Goal: Task Accomplishment & Management: Manage account settings

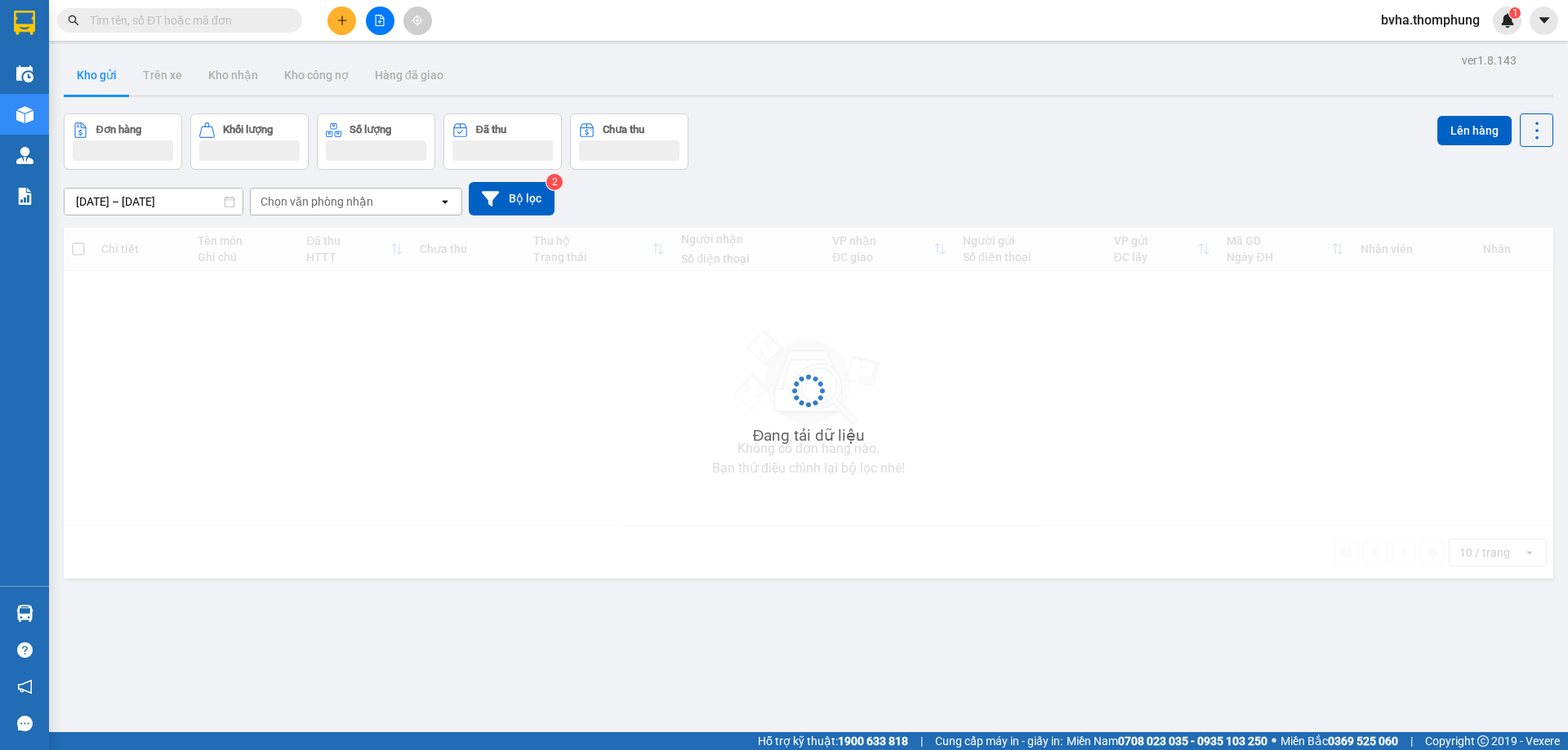
click at [133, 13] on input "text" at bounding box center [186, 20] width 193 height 18
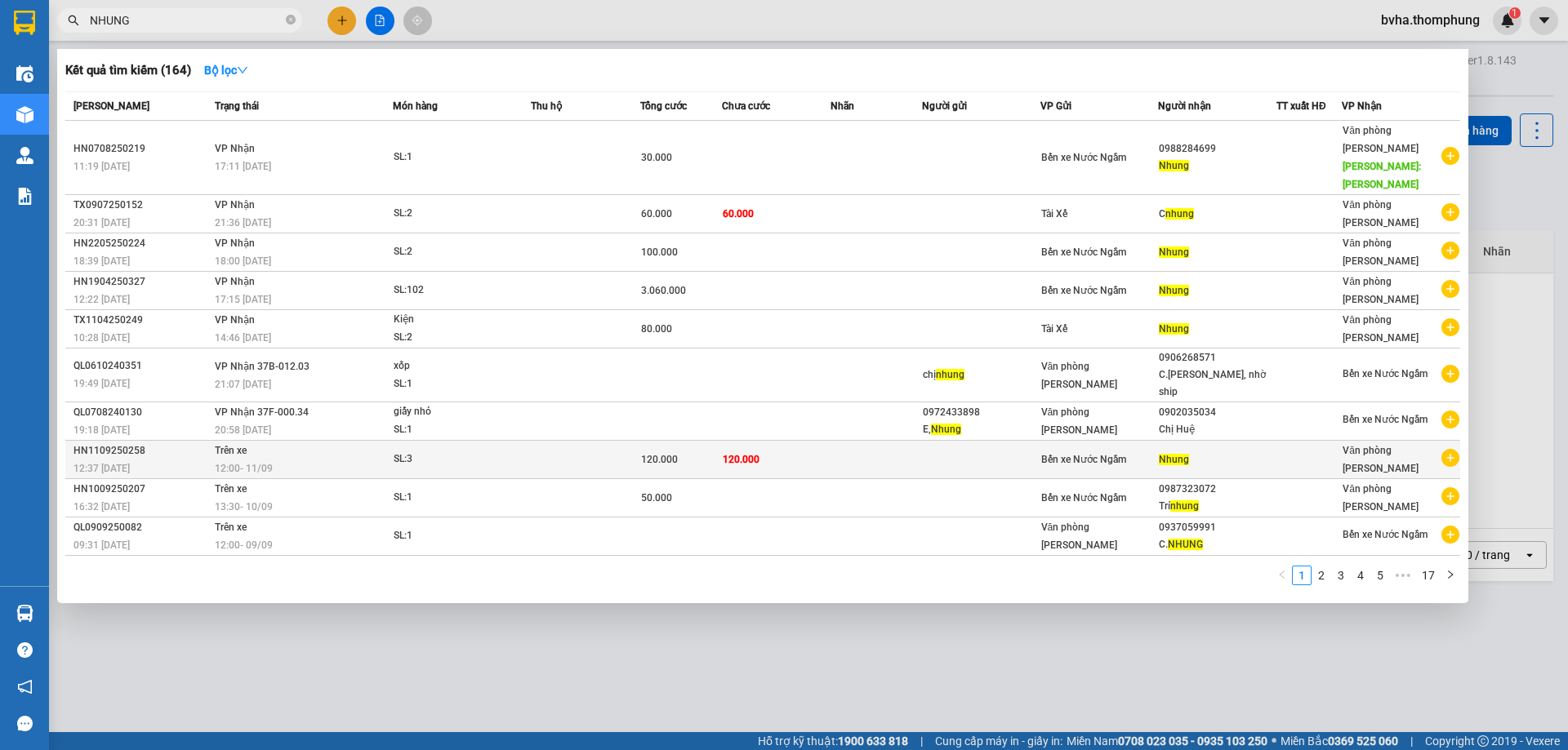
type input "NHUNG"
click at [284, 459] on div "12:00 [DATE]" at bounding box center [303, 468] width 177 height 18
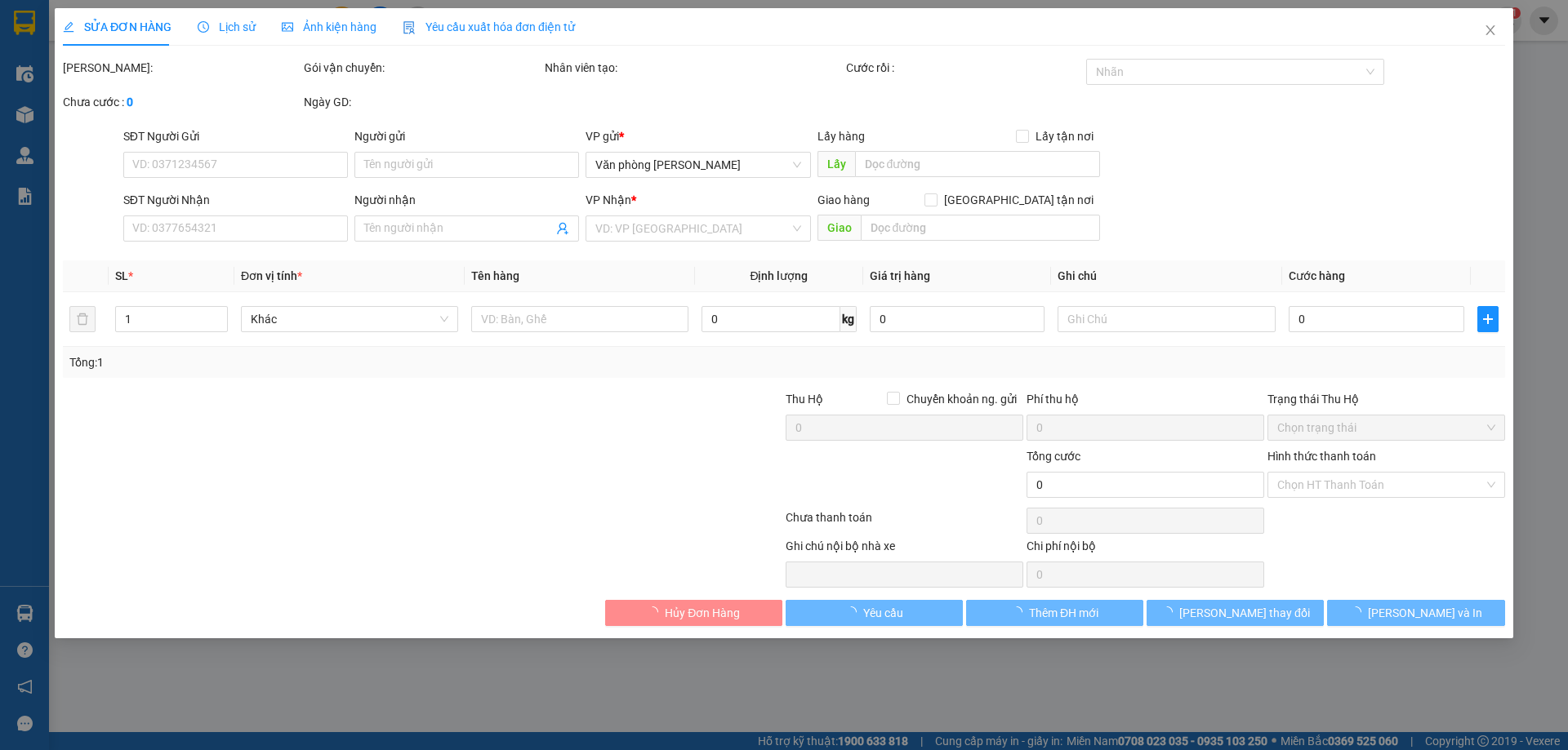
type input "Nhung"
type input "120.000"
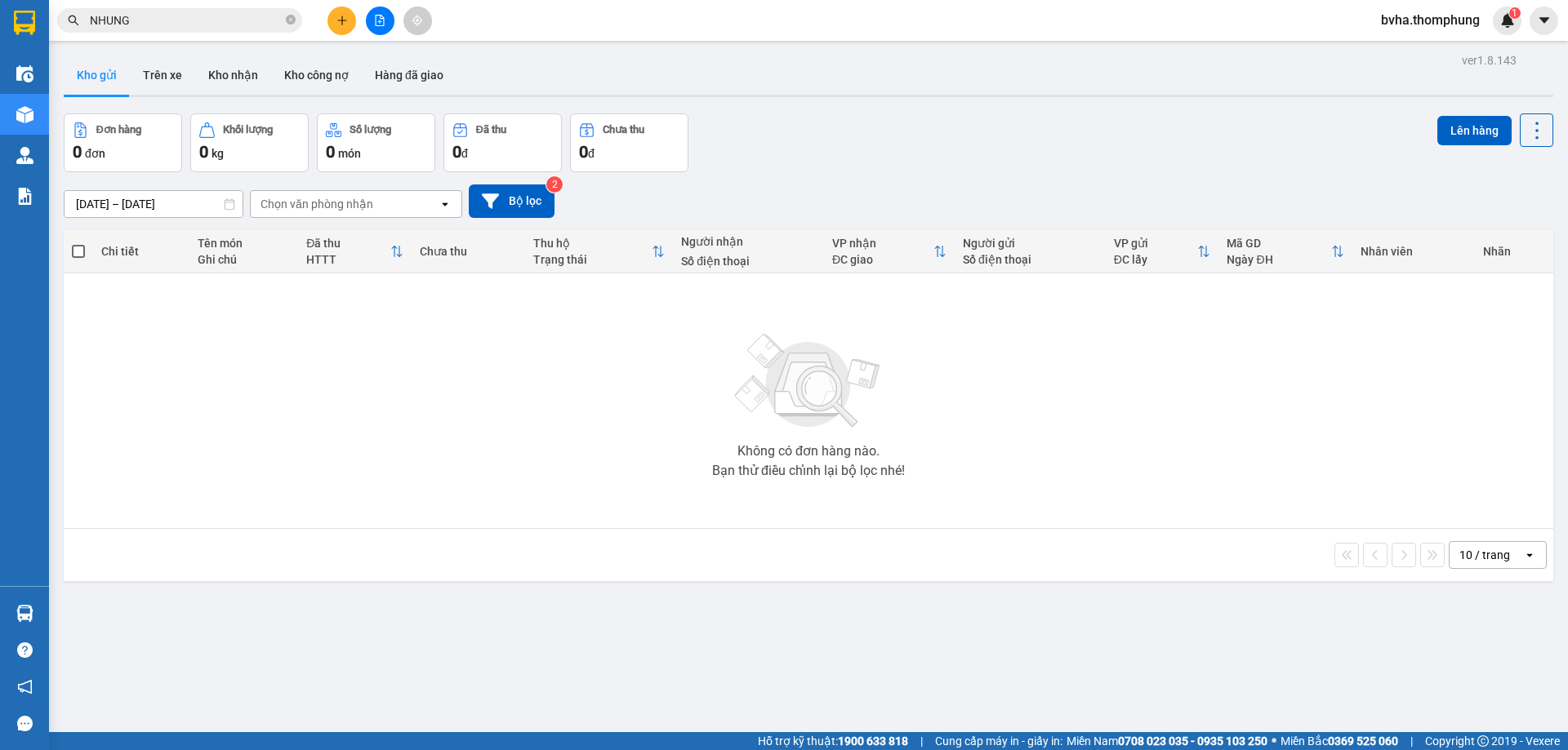
click at [372, 20] on button at bounding box center [380, 20] width 28 height 28
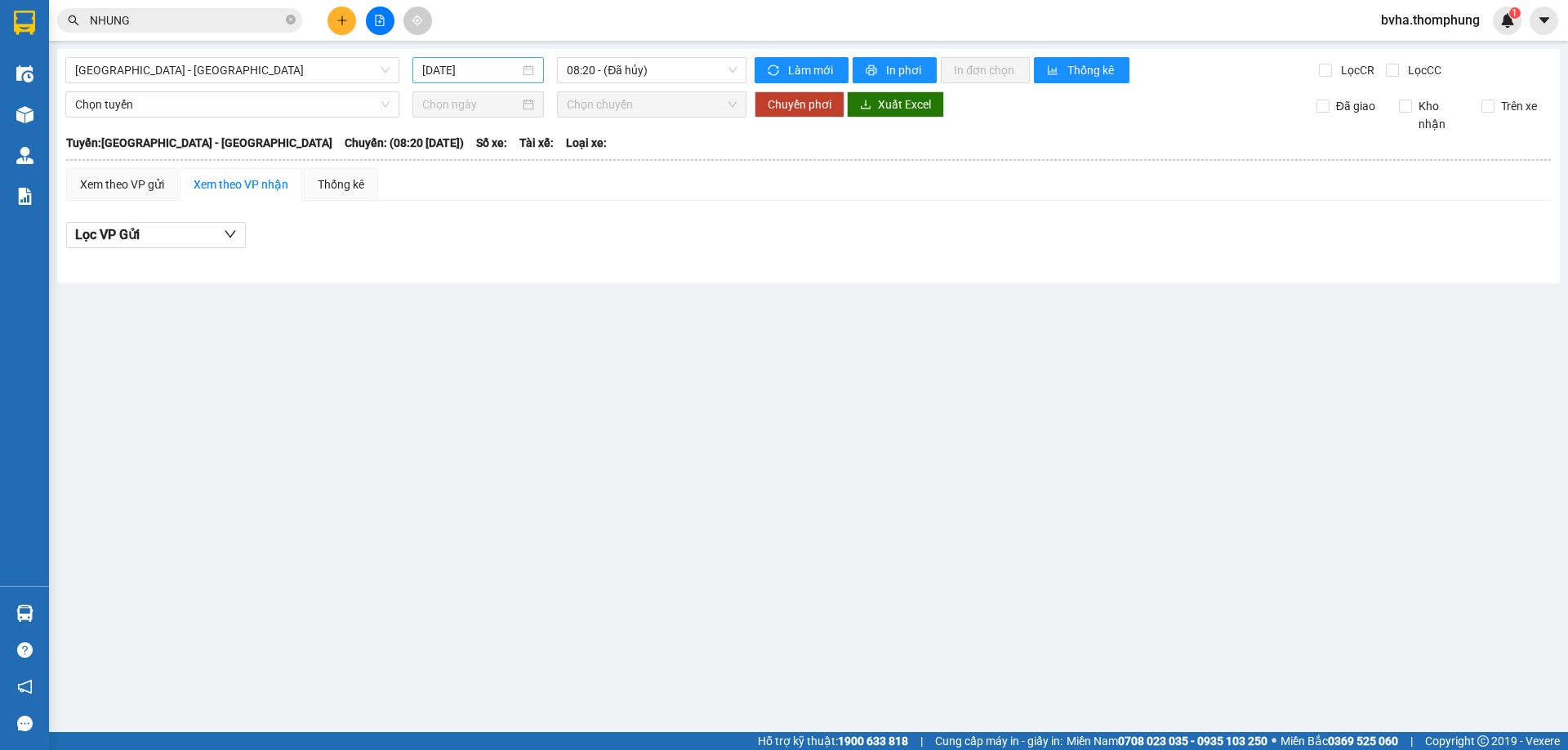
click at [494, 74] on input "[DATE]" at bounding box center [471, 70] width 97 height 18
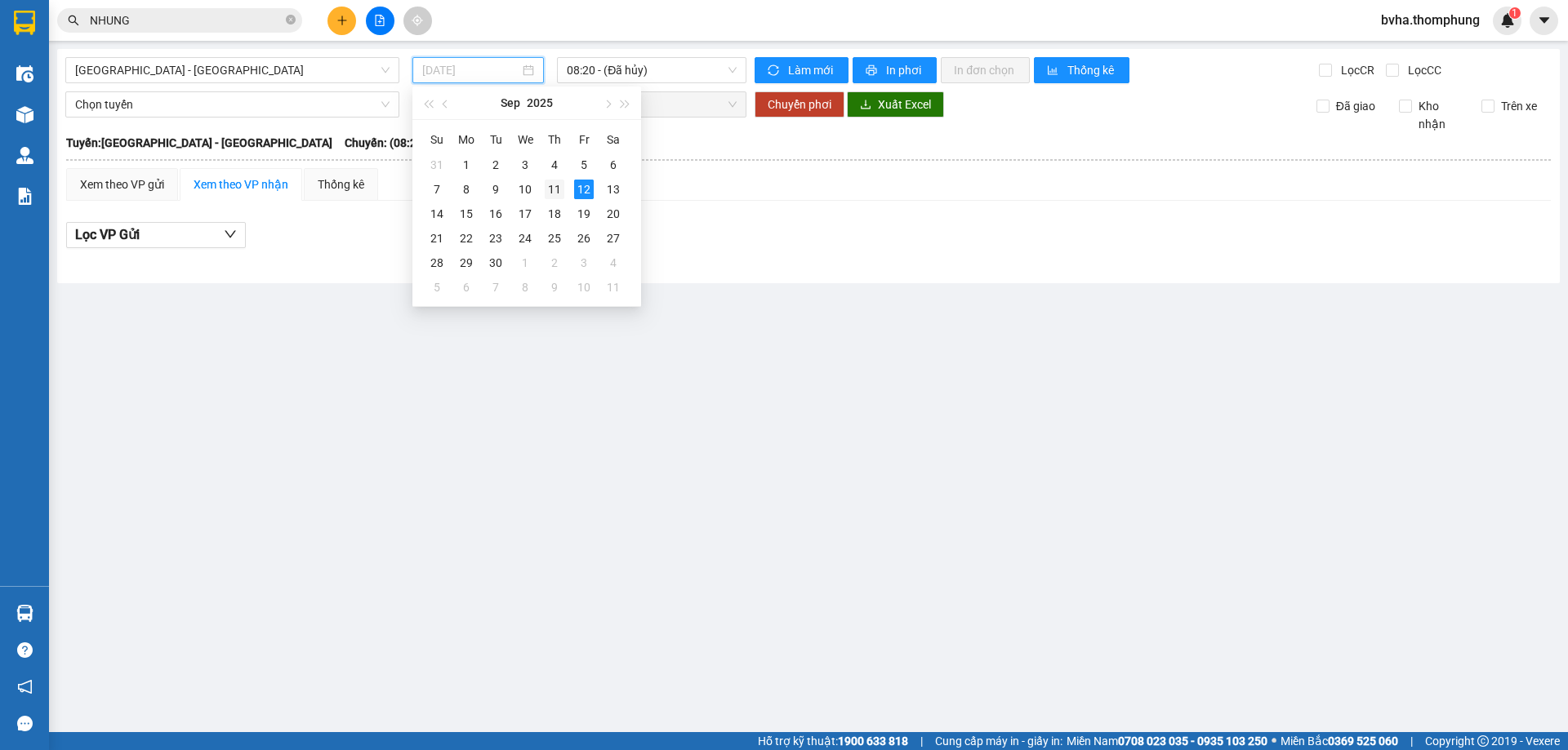
click at [552, 190] on div "11" at bounding box center [554, 189] width 19 height 19
type input "[DATE]"
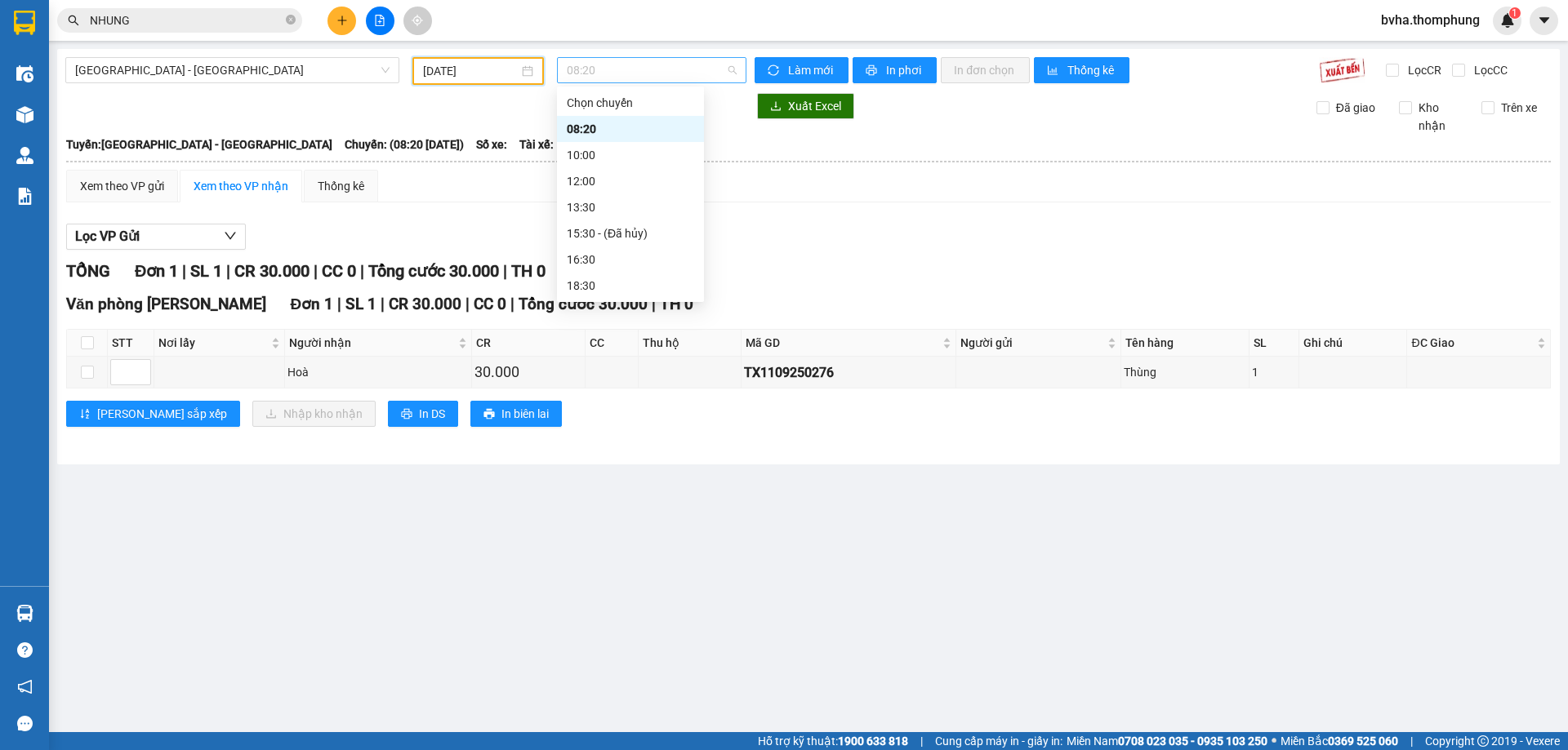
click at [616, 70] on span "08:20" at bounding box center [651, 71] width 170 height 25
click at [608, 258] on div "16:30" at bounding box center [630, 260] width 127 height 18
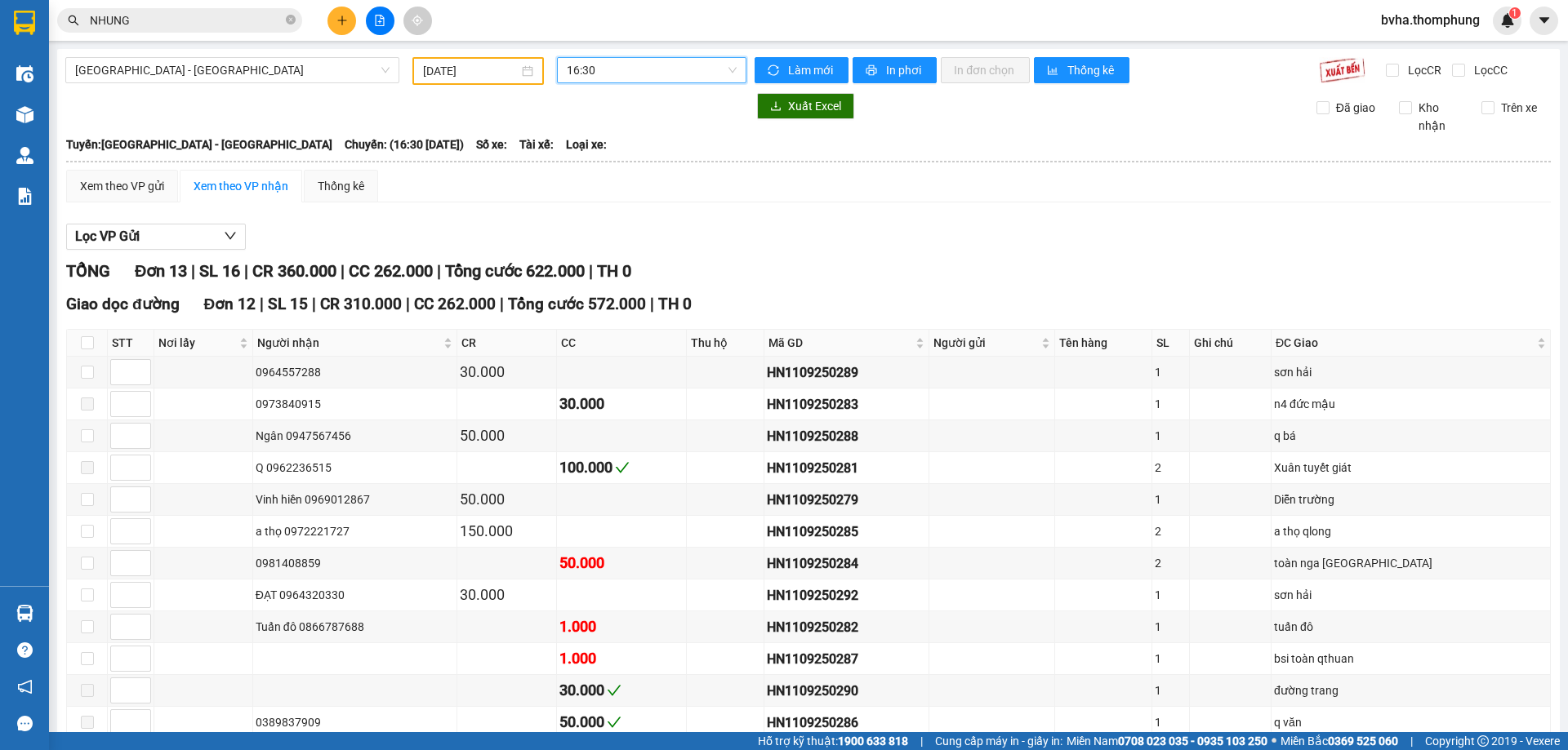
drag, startPoint x: 616, startPoint y: 80, endPoint x: 627, endPoint y: 164, distance: 84.7
click at [616, 80] on span "16:30" at bounding box center [651, 71] width 170 height 25
click at [595, 284] on div "18:30" at bounding box center [626, 285] width 127 height 18
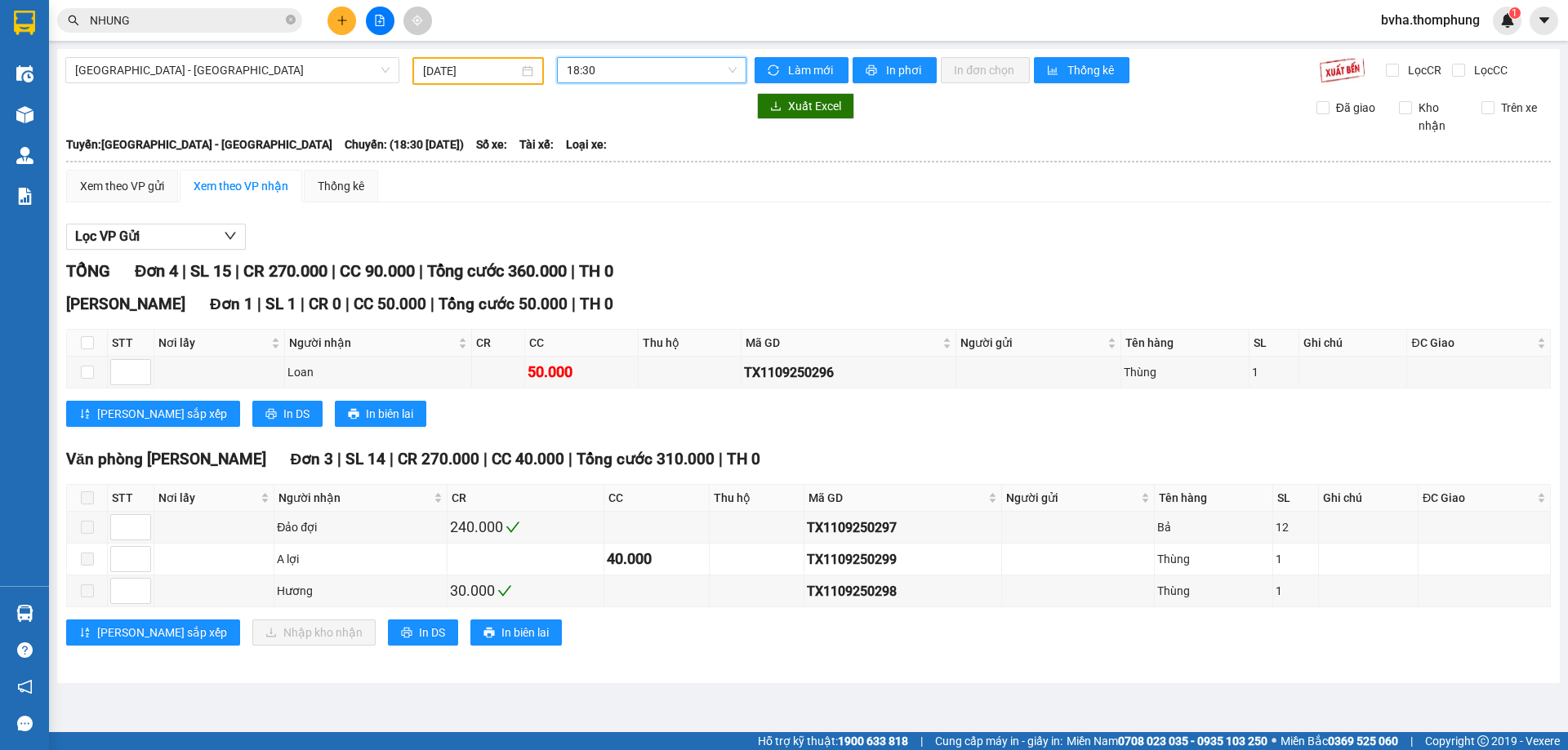
click at [637, 72] on span "18:30" at bounding box center [651, 71] width 170 height 25
click at [589, 199] on div "13:30" at bounding box center [630, 207] width 127 height 18
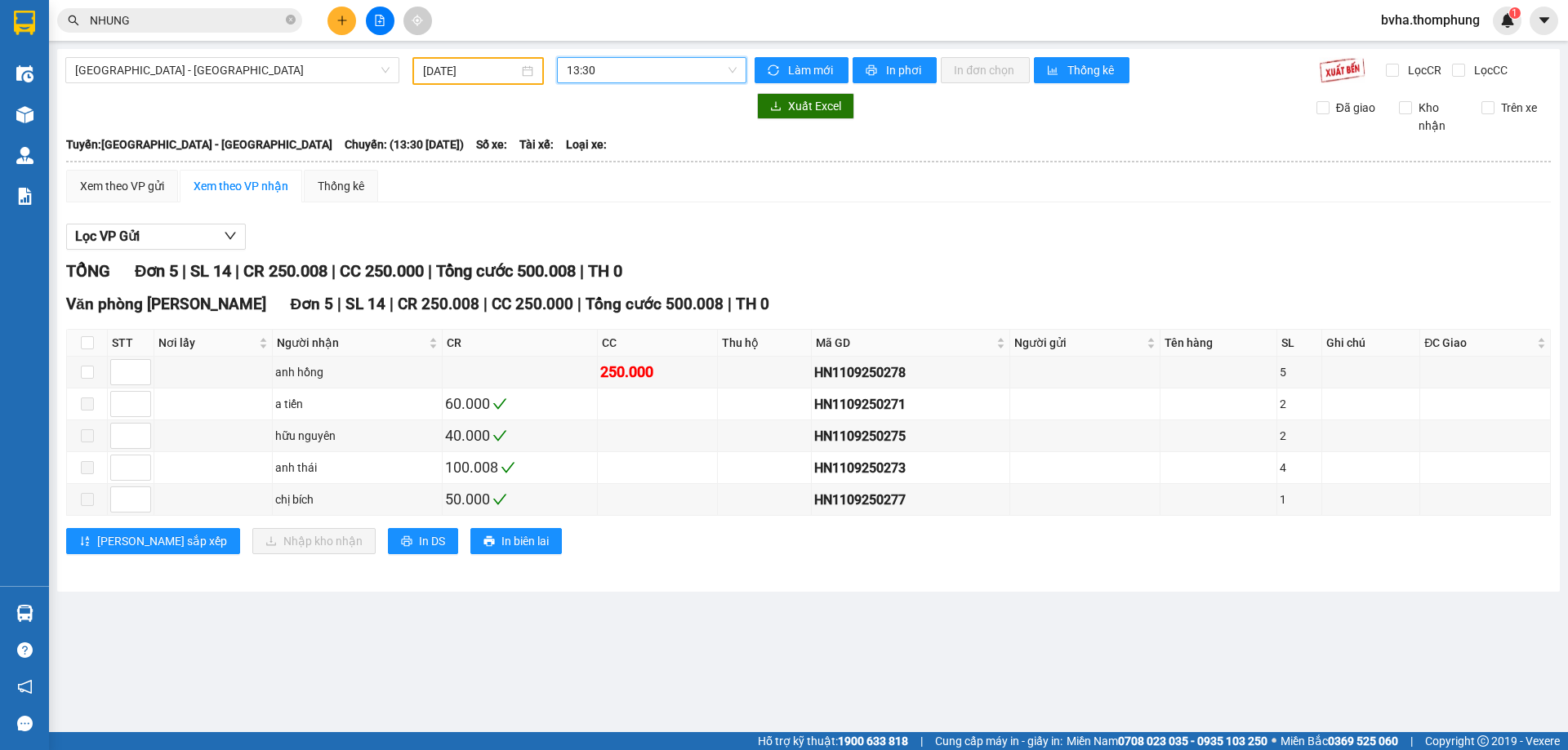
click at [618, 79] on span "13:30" at bounding box center [651, 71] width 170 height 25
click at [588, 174] on div "12:00" at bounding box center [630, 181] width 127 height 18
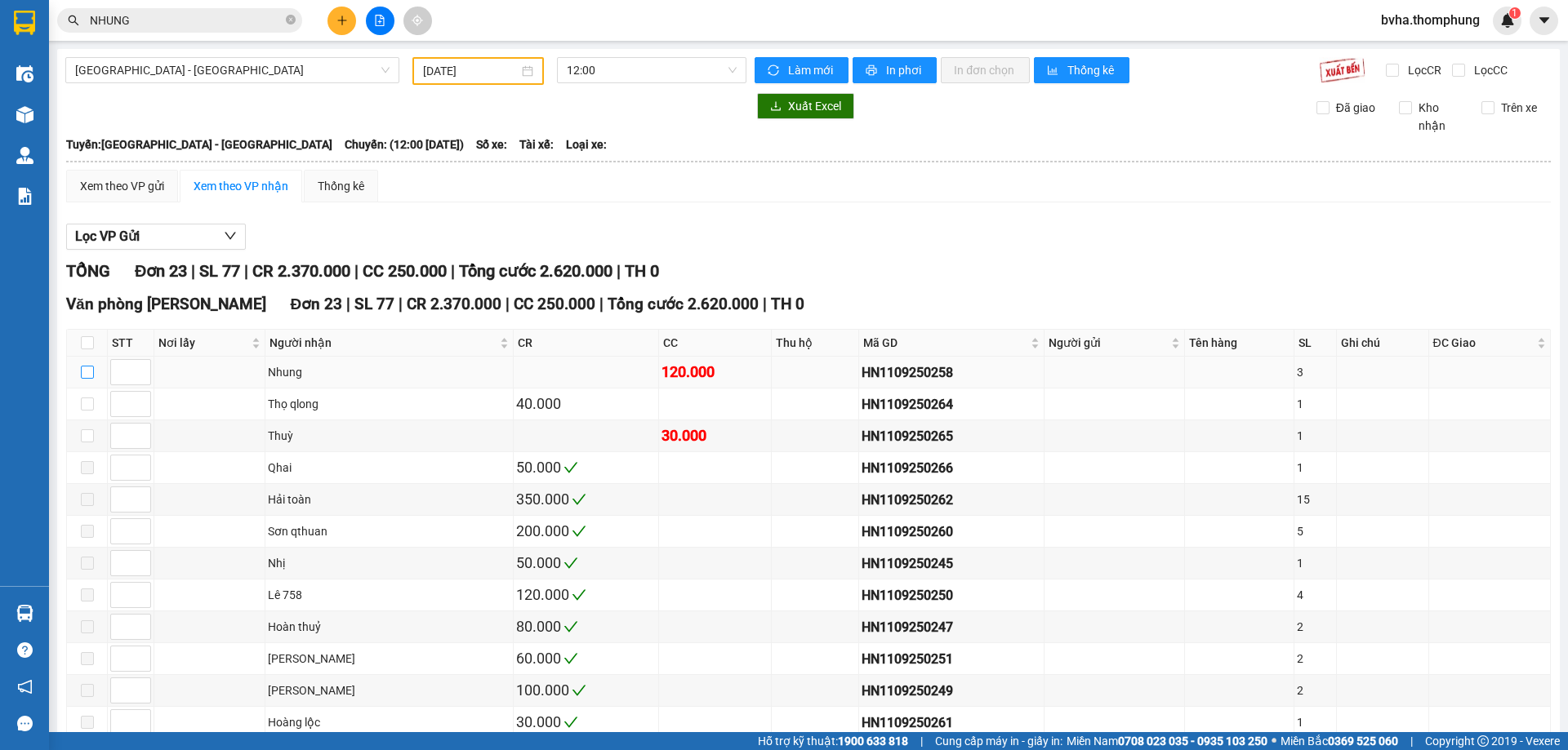
click at [91, 374] on input "checkbox" at bounding box center [87, 372] width 13 height 13
checkbox input "true"
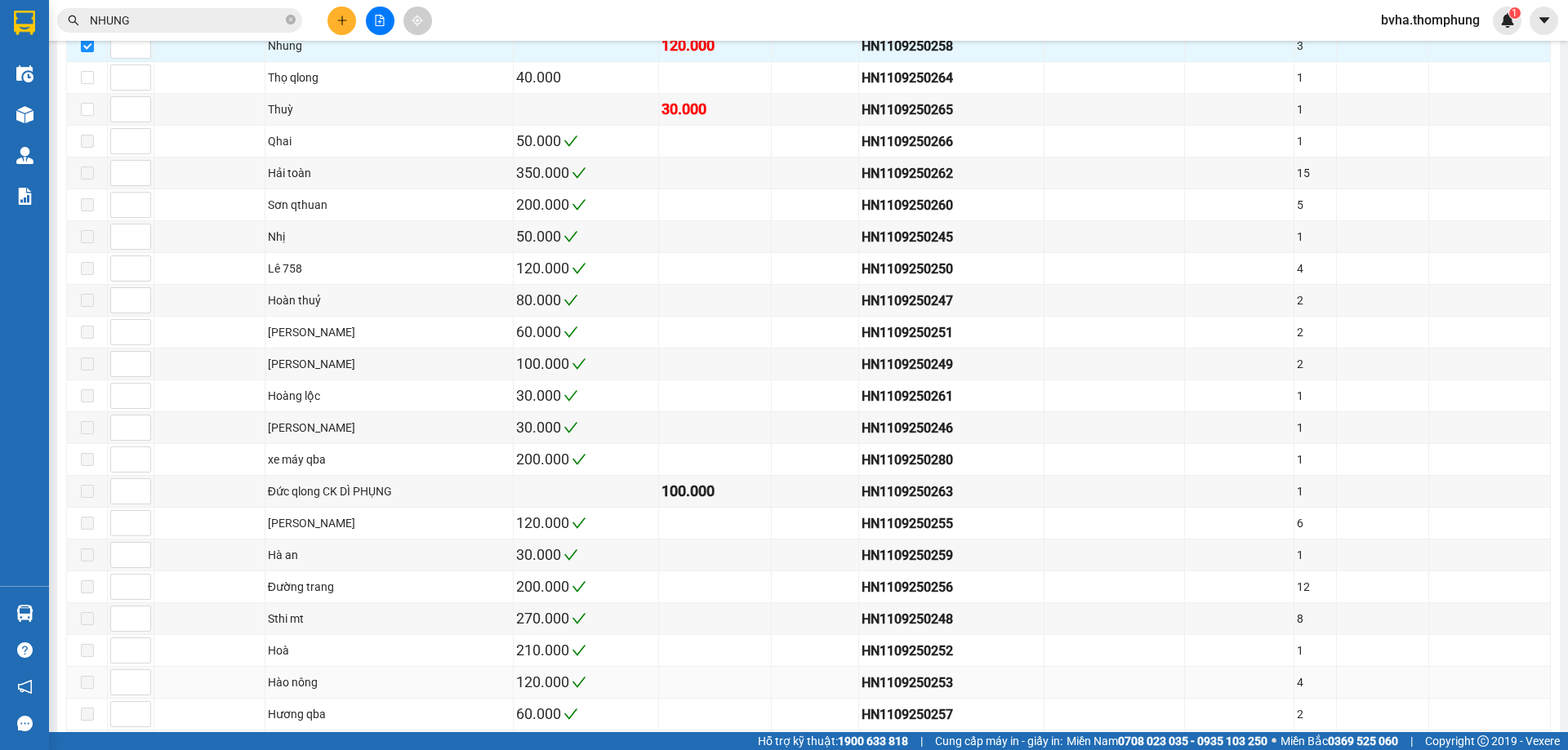
scroll to position [441, 0]
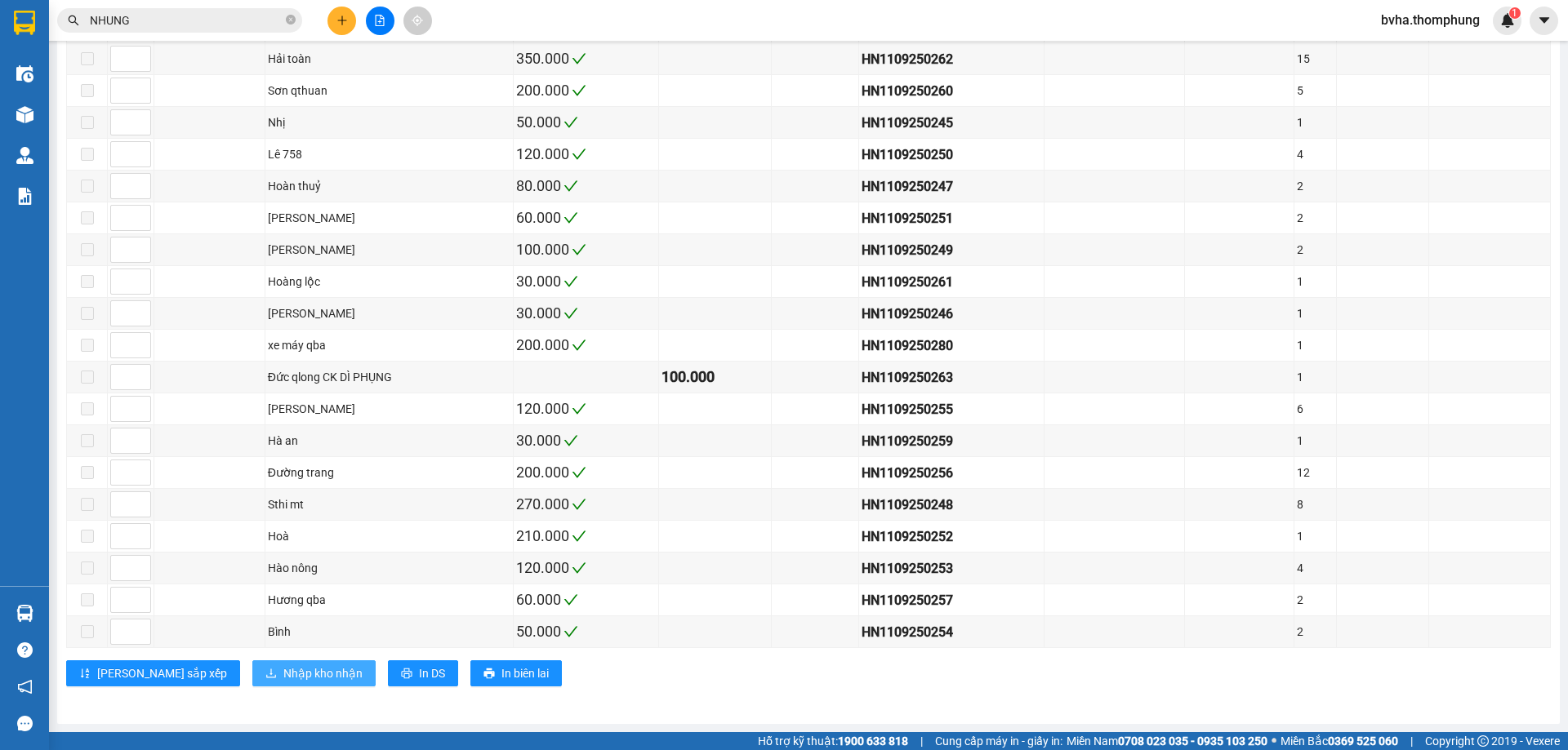
click at [284, 672] on span "Nhập kho nhận" at bounding box center [323, 673] width 80 height 18
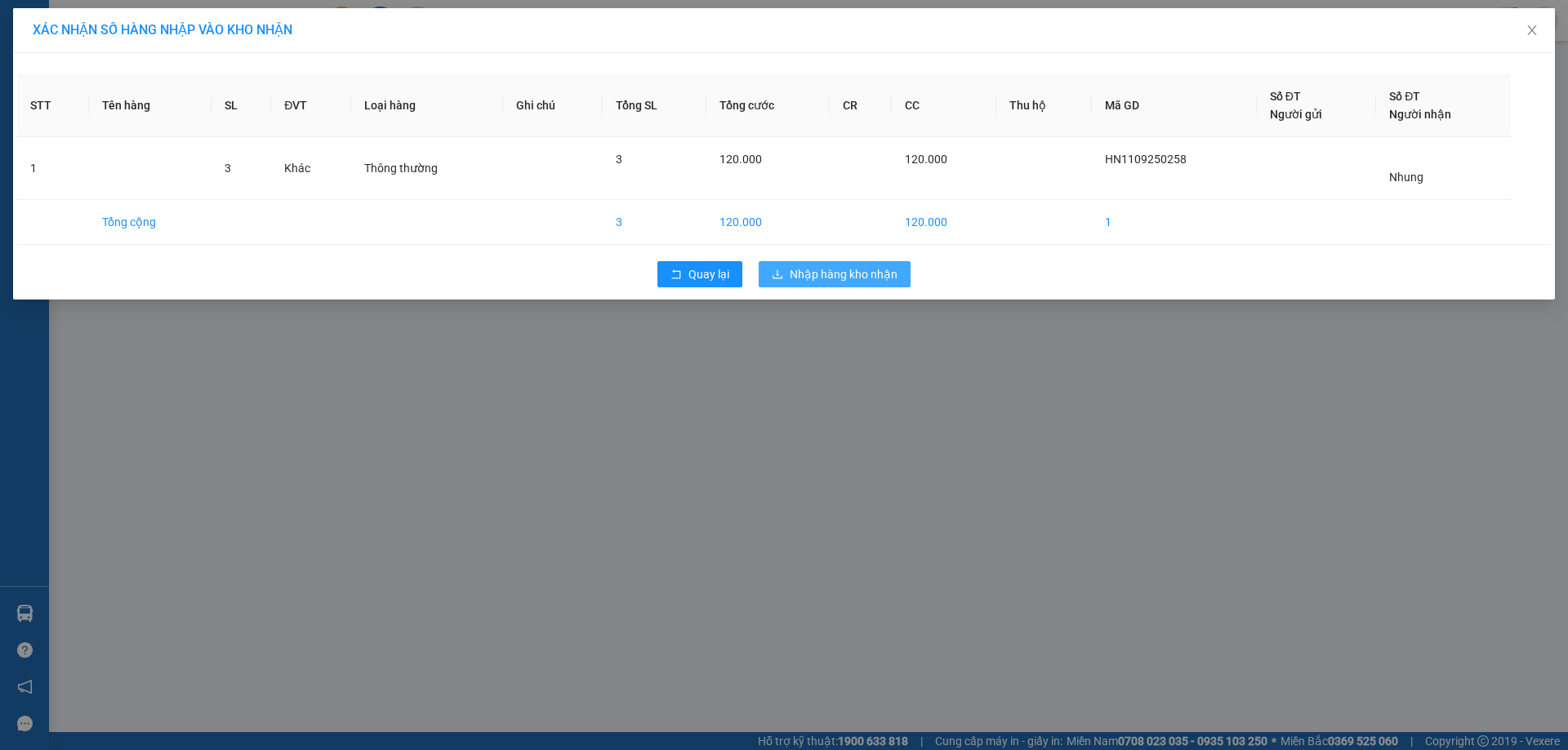
click at [828, 271] on span "Nhập hàng kho nhận" at bounding box center [843, 274] width 108 height 18
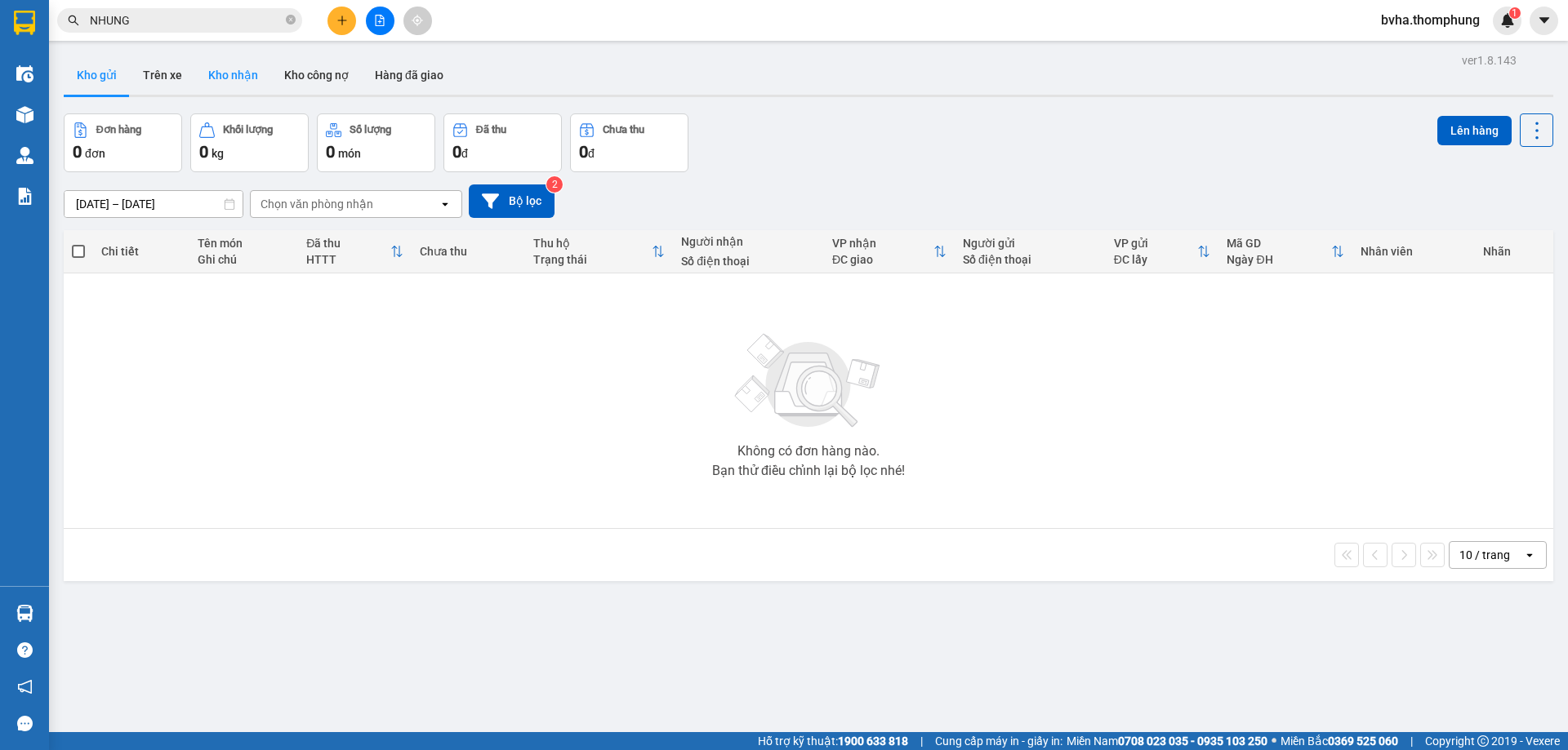
click at [221, 75] on button "Kho nhận" at bounding box center [233, 75] width 76 height 39
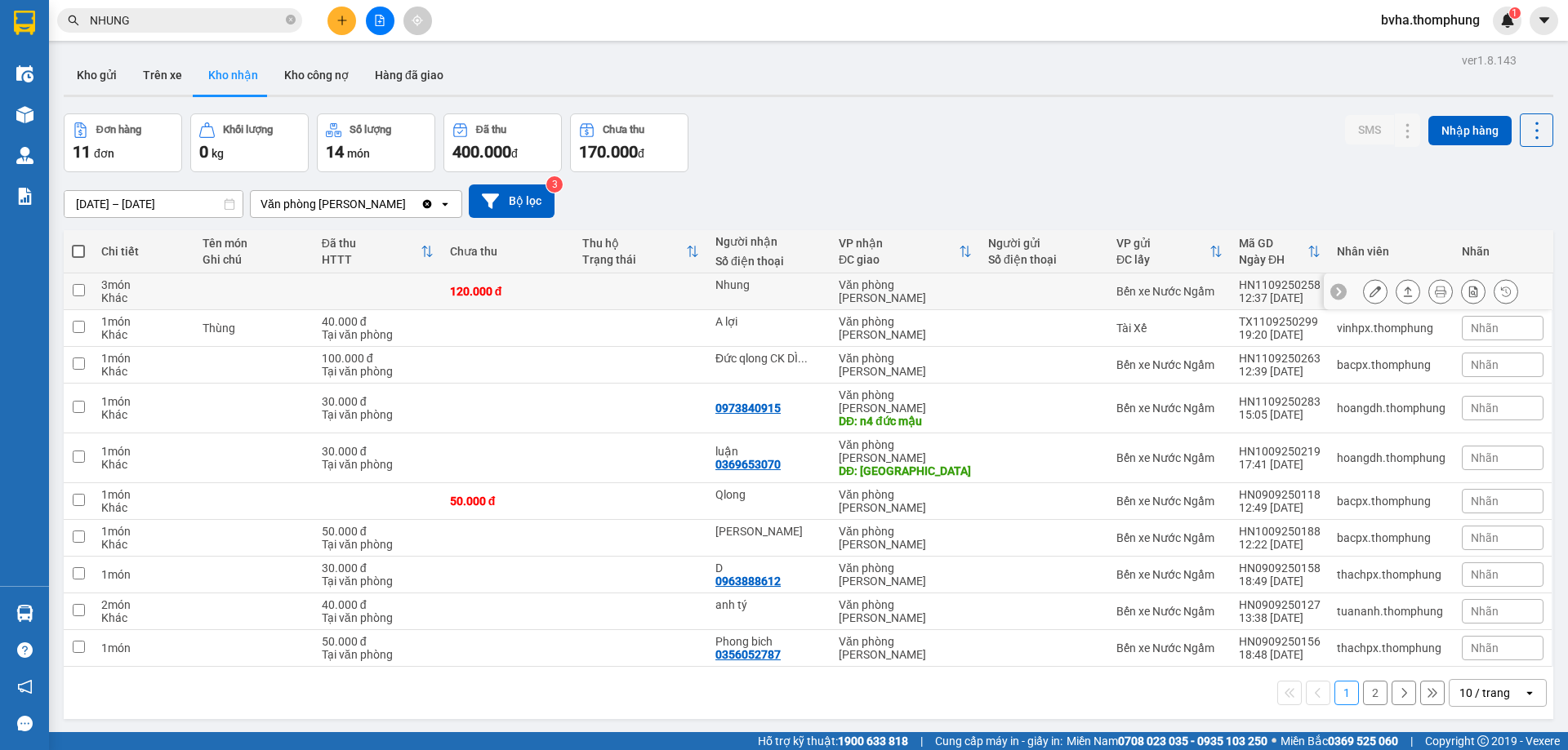
click at [1369, 288] on icon at bounding box center [1374, 291] width 11 height 11
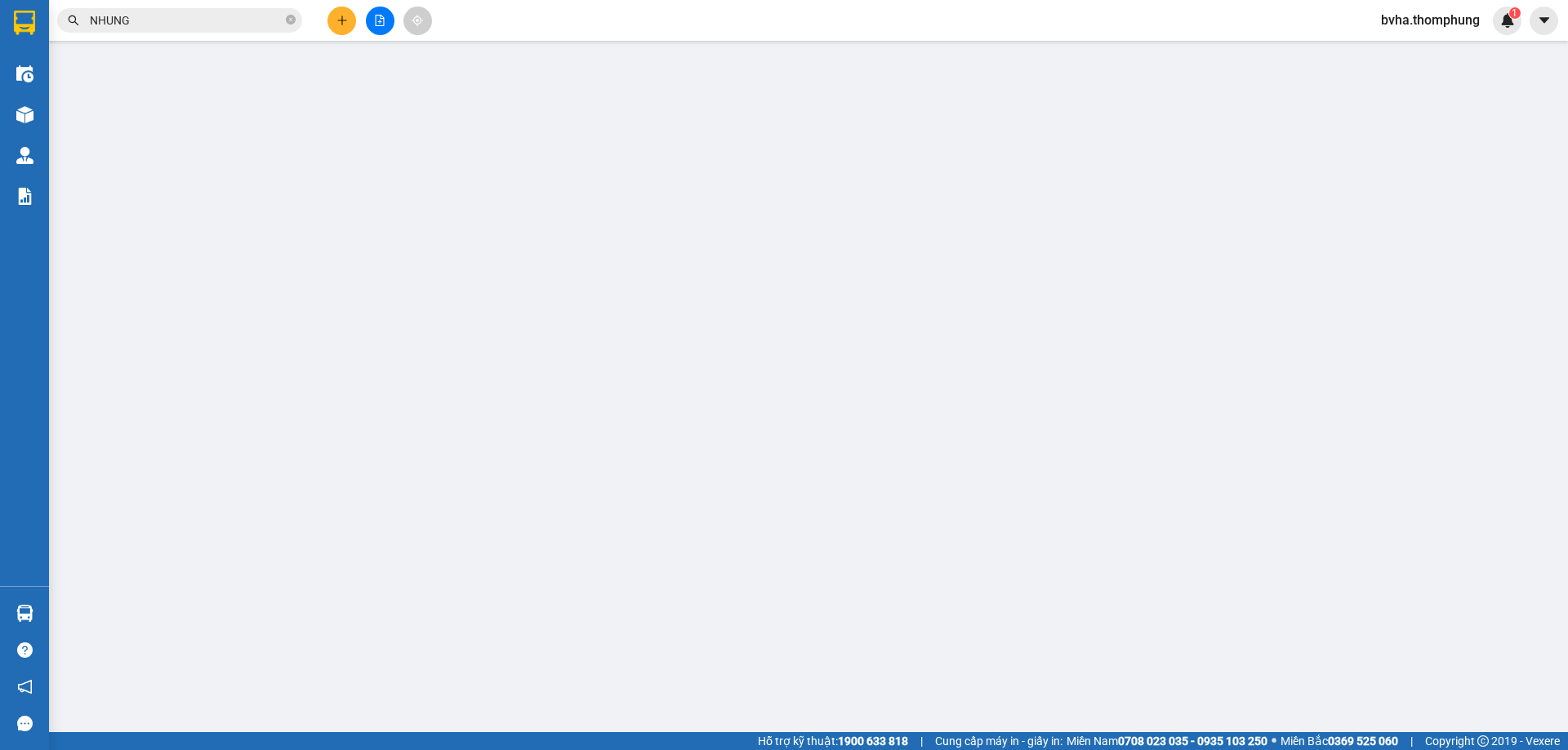
type input "Nhung"
type input "120.000"
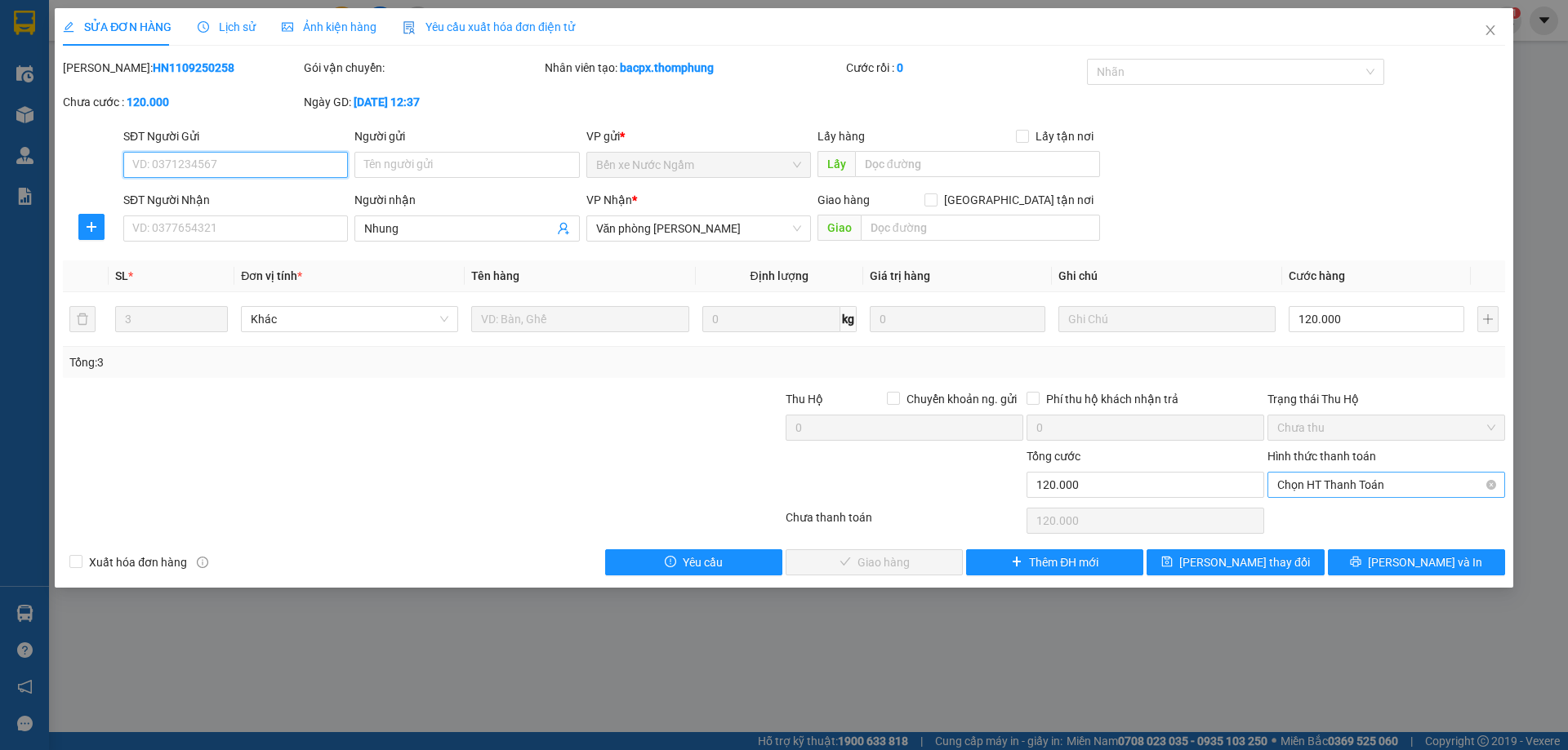
click at [1401, 494] on span "Chọn HT Thanh Toán" at bounding box center [1386, 485] width 218 height 25
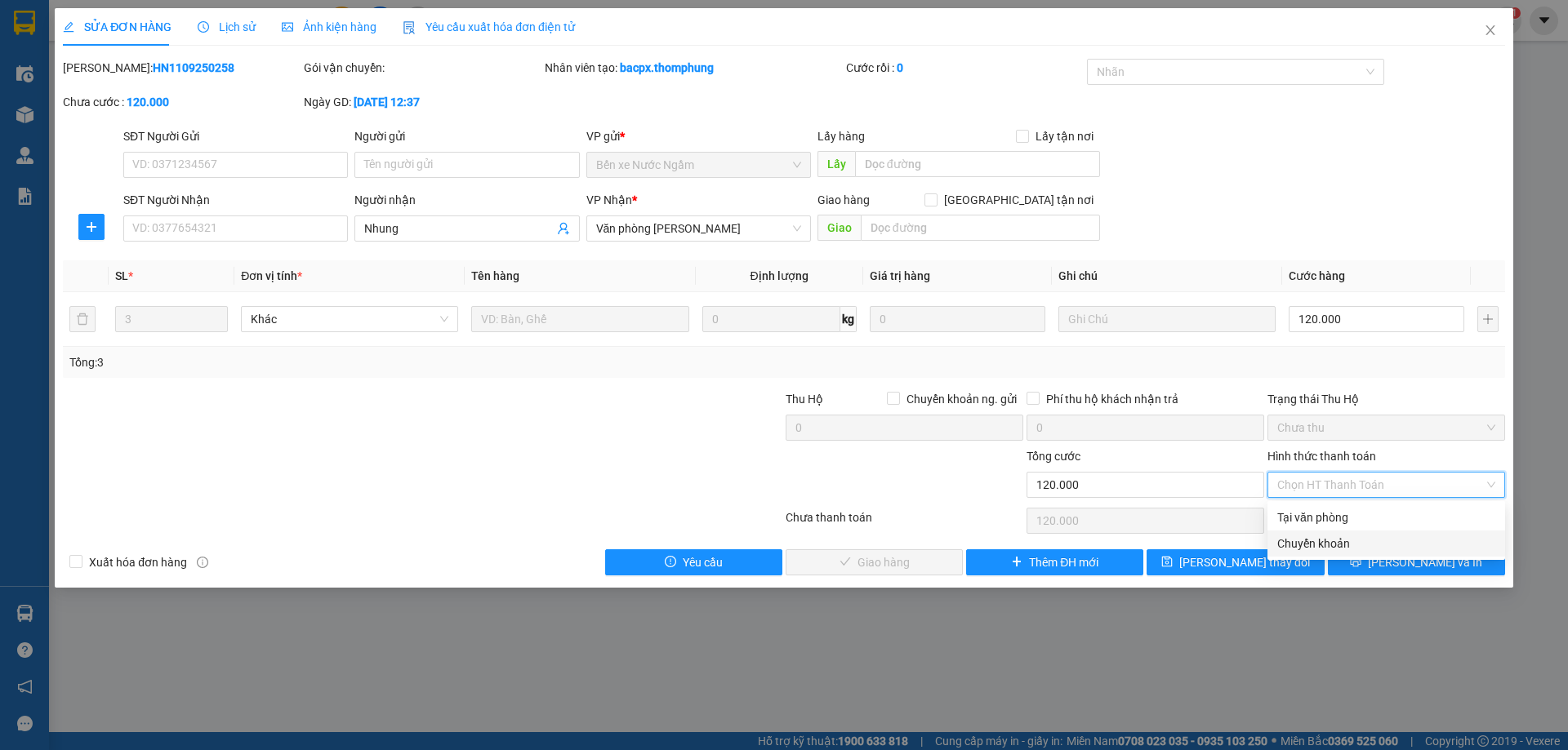
click at [1352, 521] on div "Tại văn phòng" at bounding box center [1386, 518] width 218 height 18
type input "0"
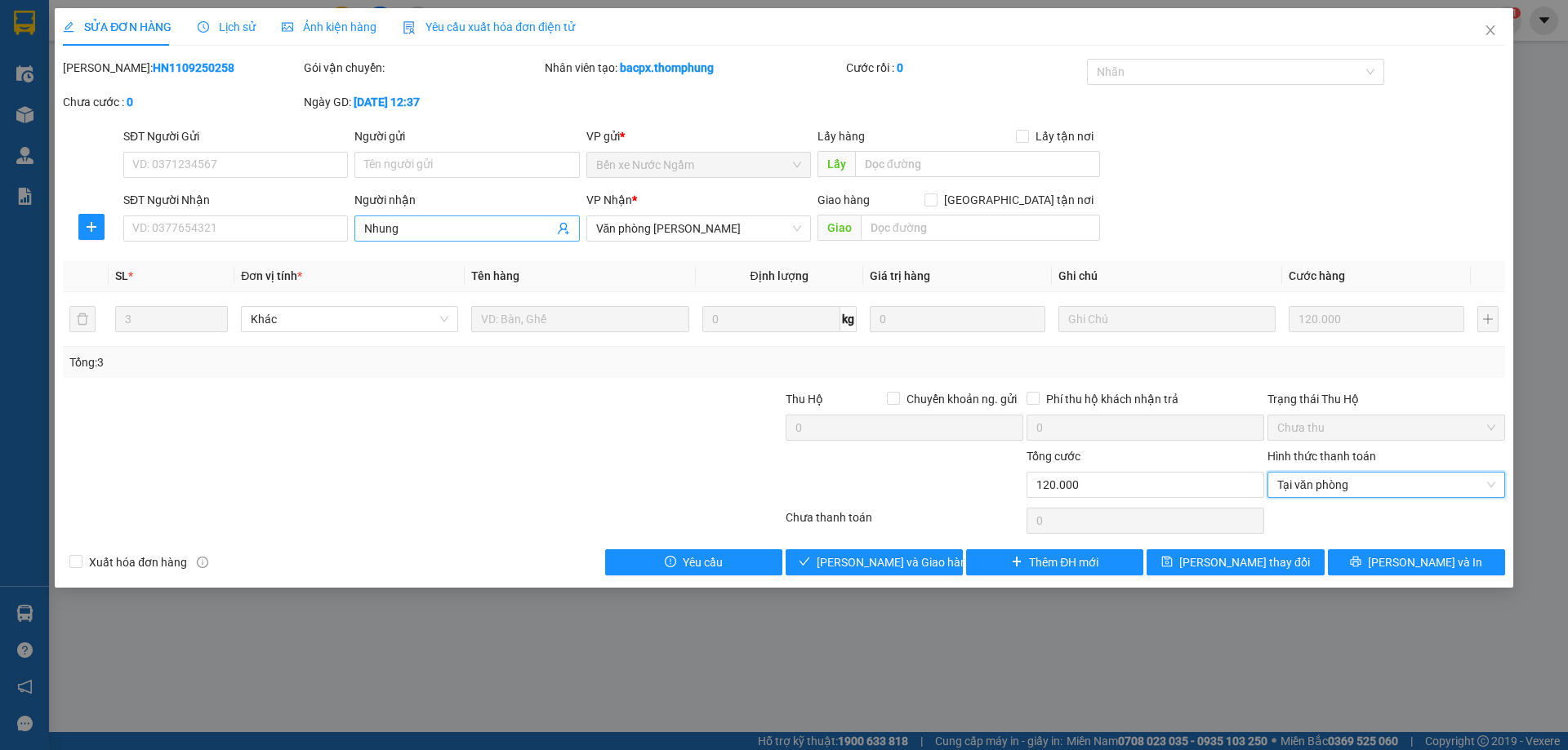
click at [498, 224] on input "Nhung" at bounding box center [458, 228] width 188 height 18
type input "Nhung CK DÌ PHỤNG"
click at [1255, 567] on span "[PERSON_NAME] thay đổi" at bounding box center [1245, 562] width 131 height 18
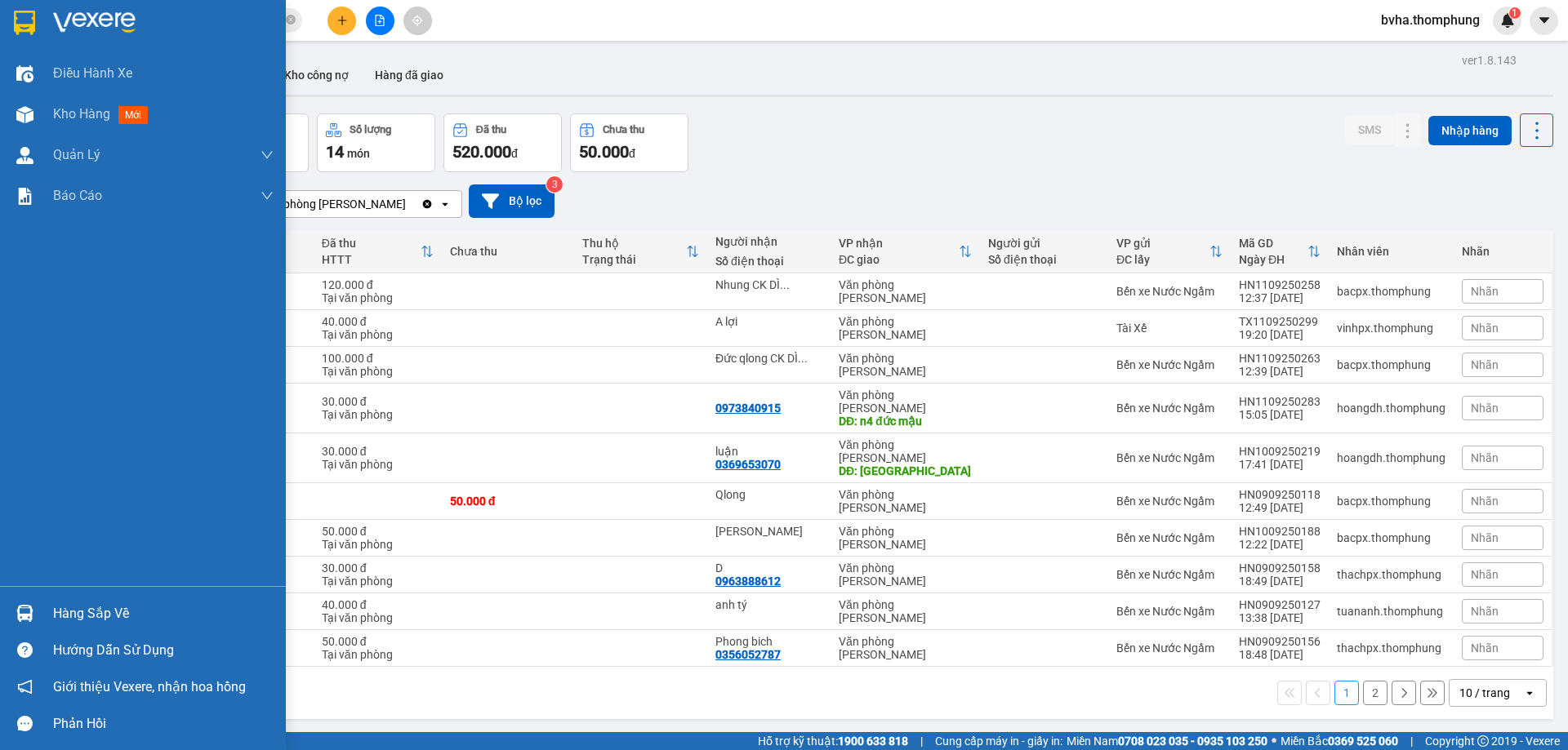
drag, startPoint x: 20, startPoint y: 294, endPoint x: 35, endPoint y: 279, distance: 21.2
